Goal: Information Seeking & Learning: Learn about a topic

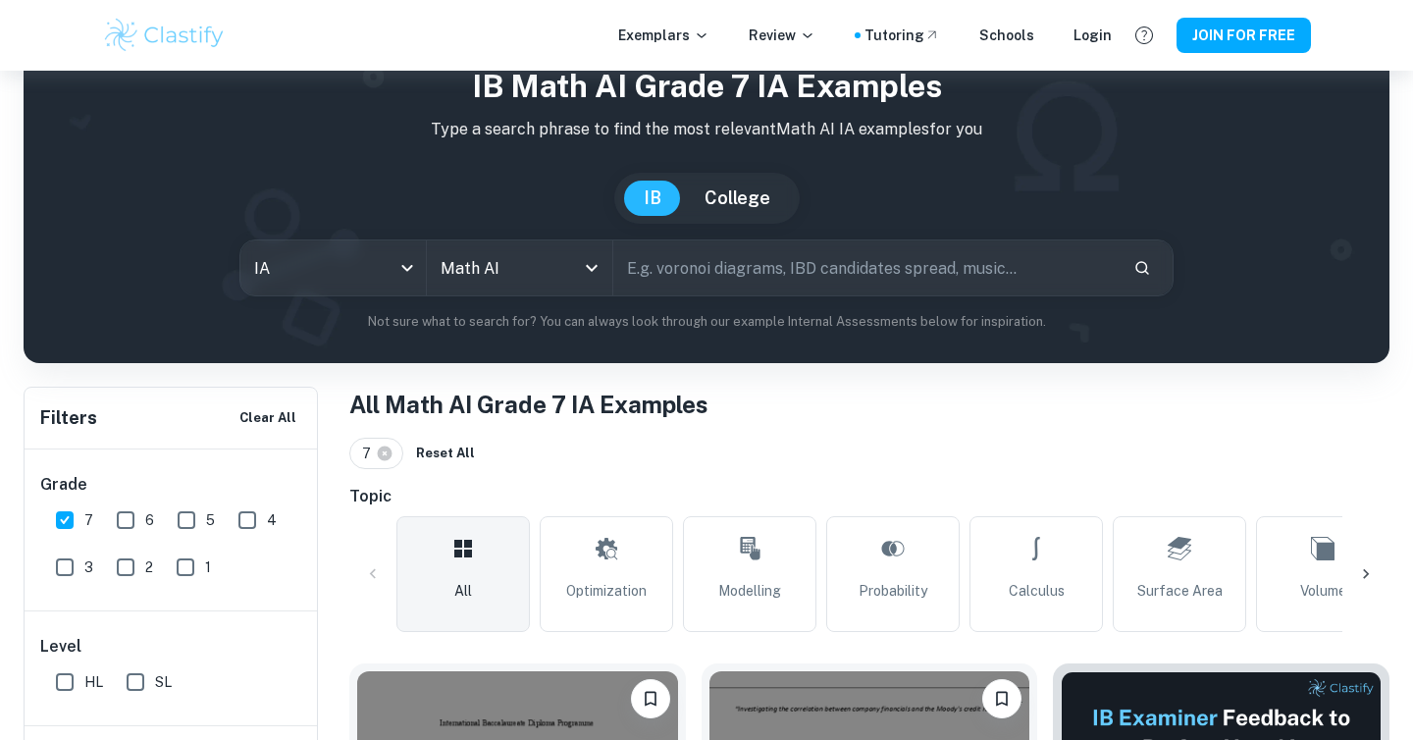
scroll to position [119, 0]
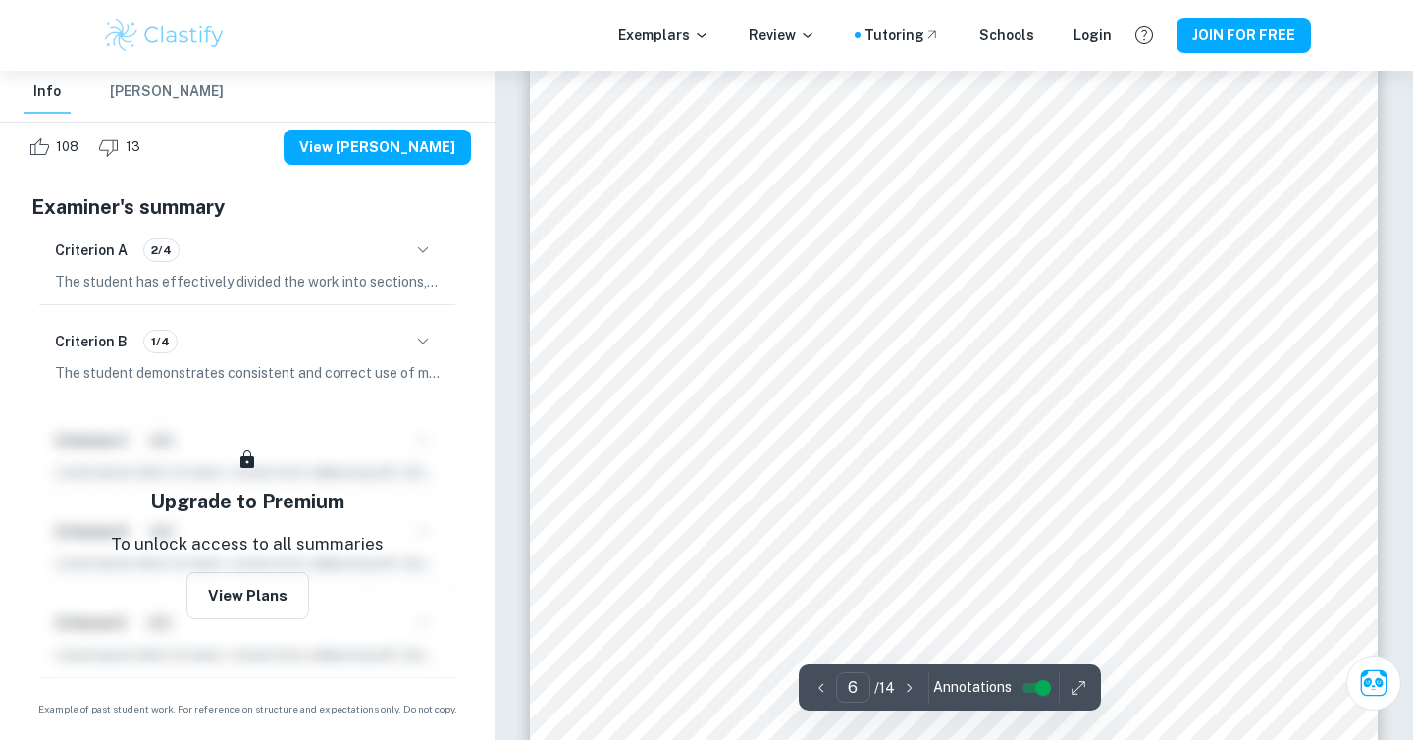
scroll to position [5933, 0]
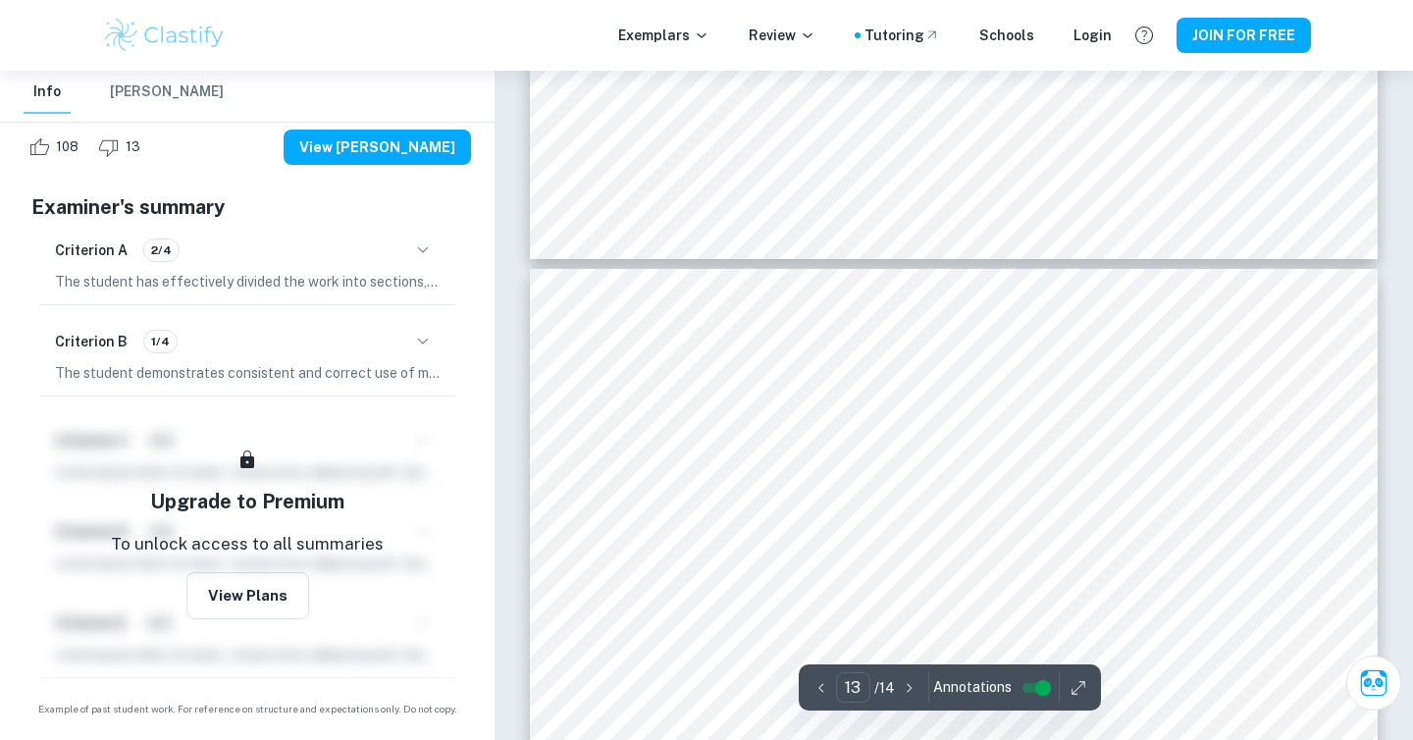
type input "14"
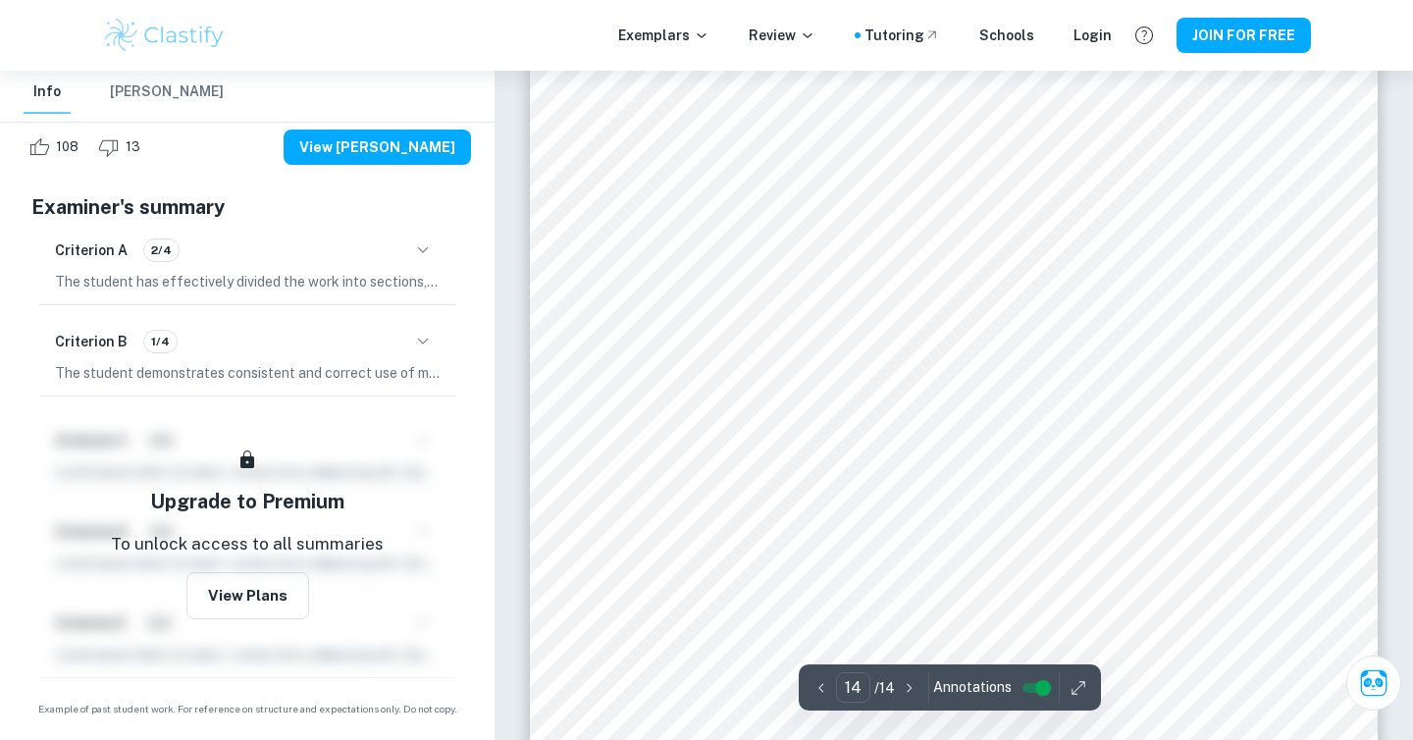
scroll to position [15389, 0]
